Goal: Transaction & Acquisition: Purchase product/service

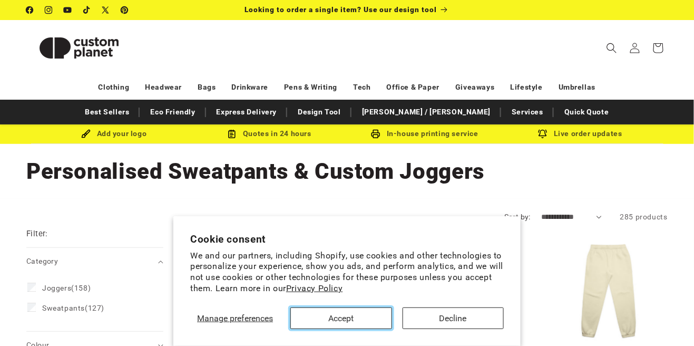
click at [370, 319] on button "Accept" at bounding box center [341, 318] width 101 height 22
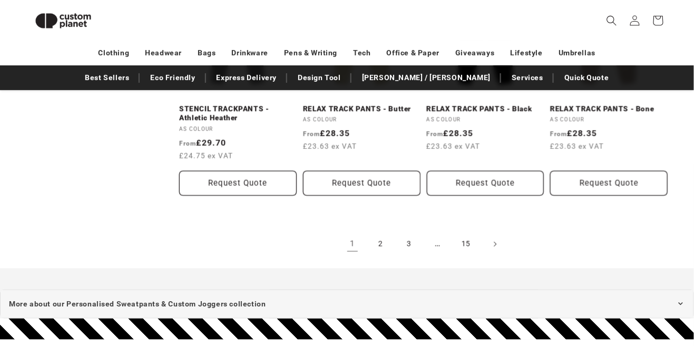
scroll to position [1156, 0]
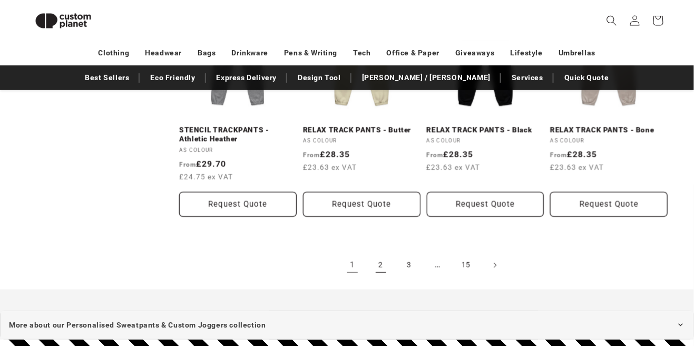
click at [380, 271] on link "2" at bounding box center [381, 265] width 23 height 23
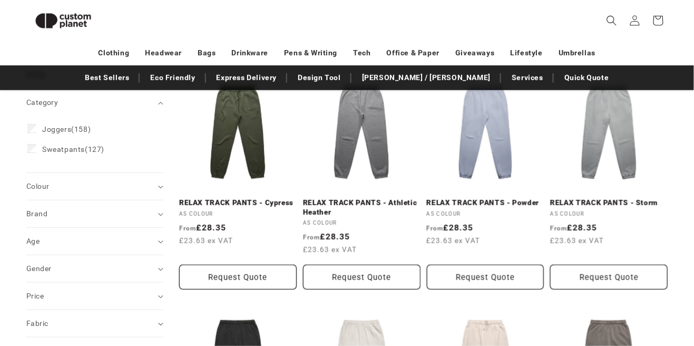
scroll to position [146, 0]
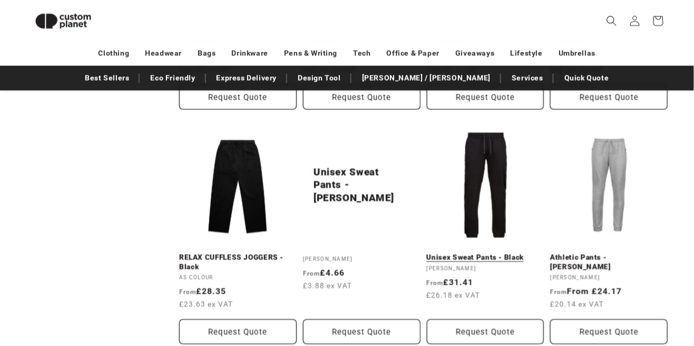
click at [443, 345] on div "Request Quote" at bounding box center [486, 334] width 118 height 30
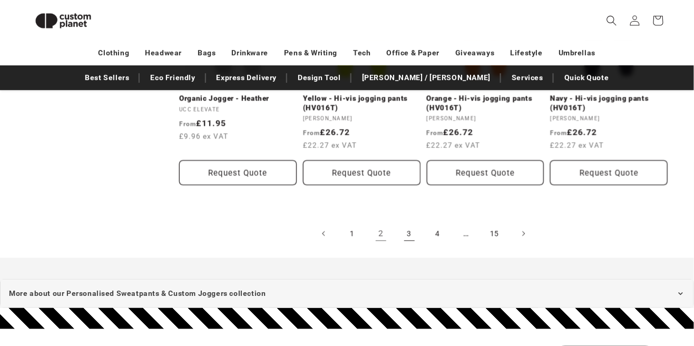
click at [415, 239] on link "3" at bounding box center [409, 233] width 23 height 23
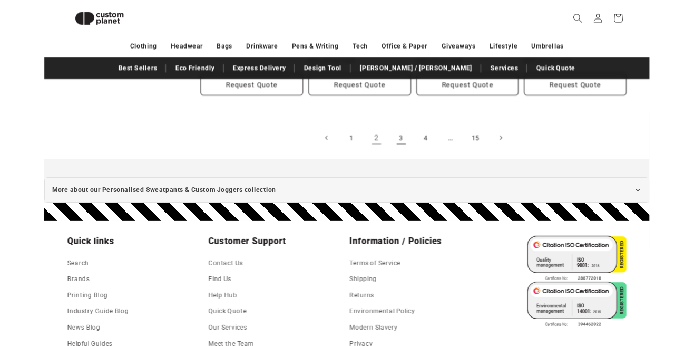
scroll to position [1279, 0]
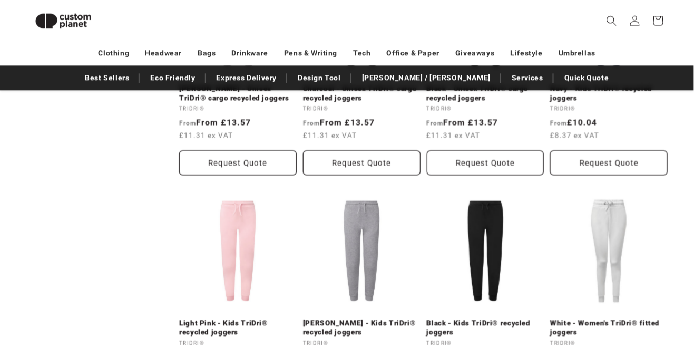
scroll to position [730, 0]
